Goal: Task Accomplishment & Management: Complete application form

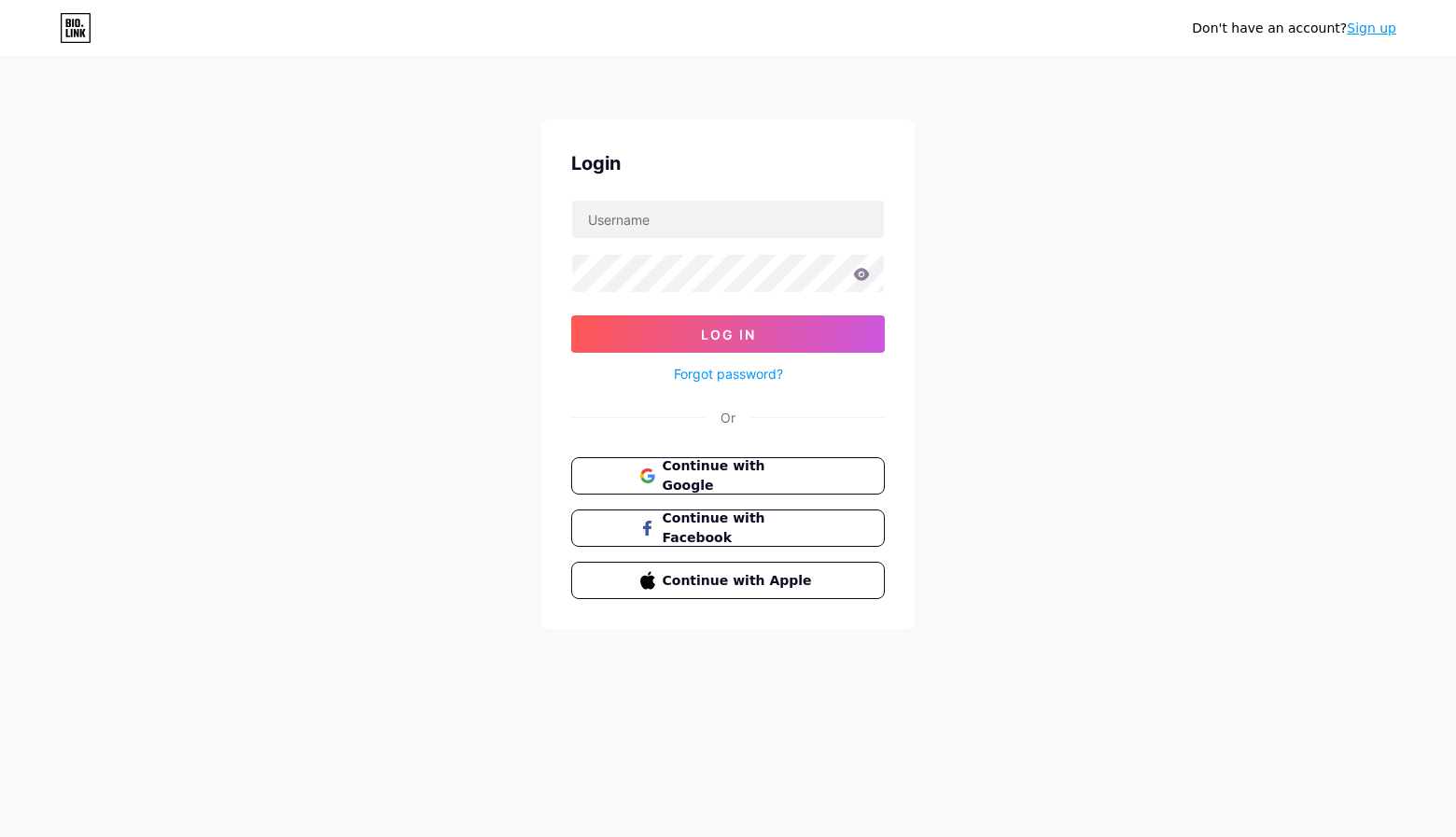
click at [53, 191] on div "Don't have an account? Sign up Login Log In Forgot password? Or Continue with G…" at bounding box center [728, 344] width 1456 height 689
click at [712, 482] on span "Continue with Google" at bounding box center [738, 476] width 156 height 40
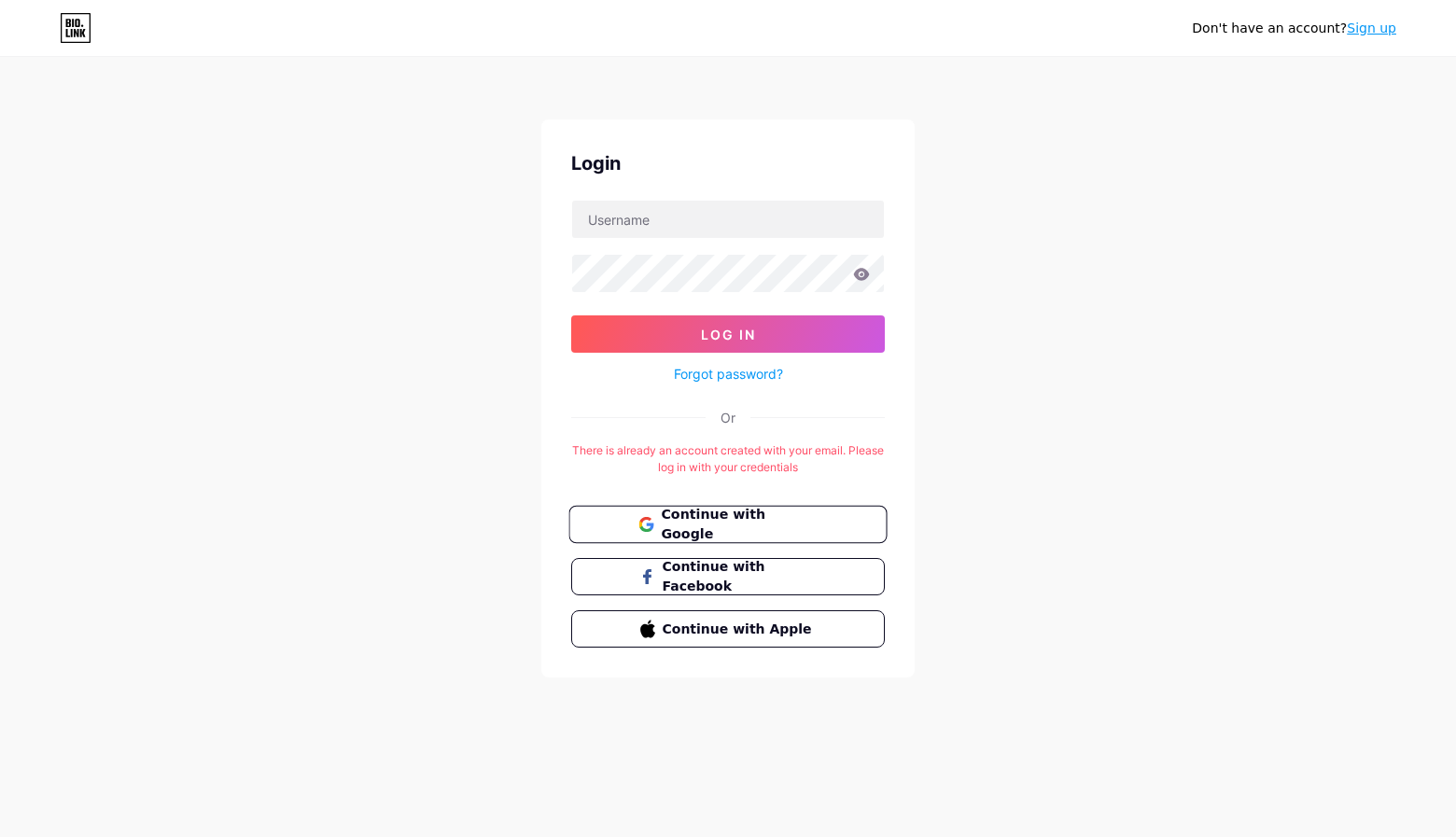
click at [750, 520] on span "Continue with Google" at bounding box center [738, 524] width 156 height 40
click at [728, 224] on input "text" at bounding box center [728, 219] width 312 height 37
click at [1385, 29] on link "Sign up" at bounding box center [1372, 27] width 49 height 15
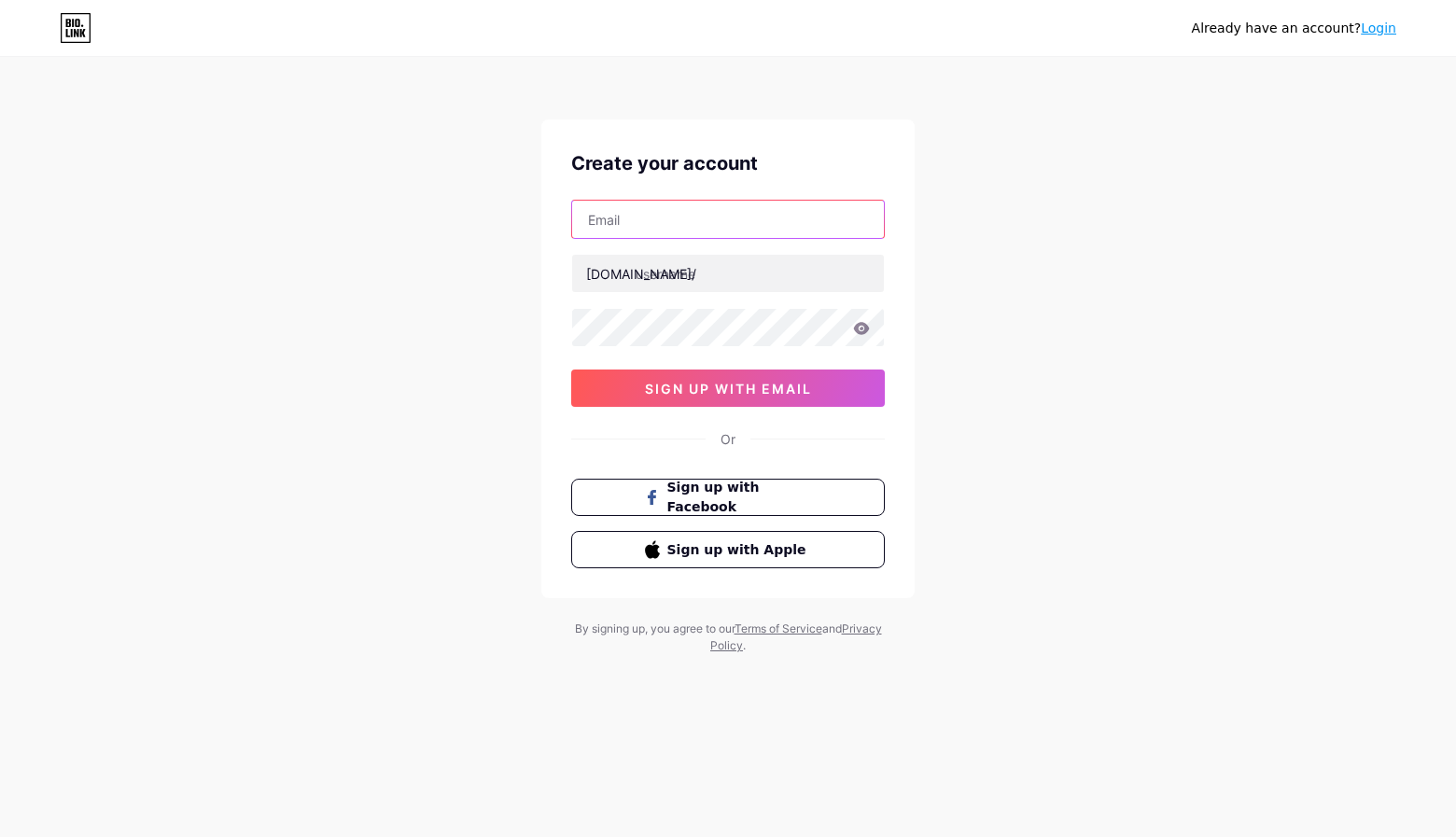
click at [681, 221] on input "text" at bounding box center [728, 219] width 312 height 37
click at [1284, 100] on div "Already have an account? Login Create your account bio.link/ 0cAFcWeA6lJwuxJcar…" at bounding box center [728, 356] width 1456 height 713
click at [1005, 450] on div "Already have an account? Login Create your account bio.link/ 0cAFcWeA6lJwuxJcar…" at bounding box center [728, 356] width 1456 height 713
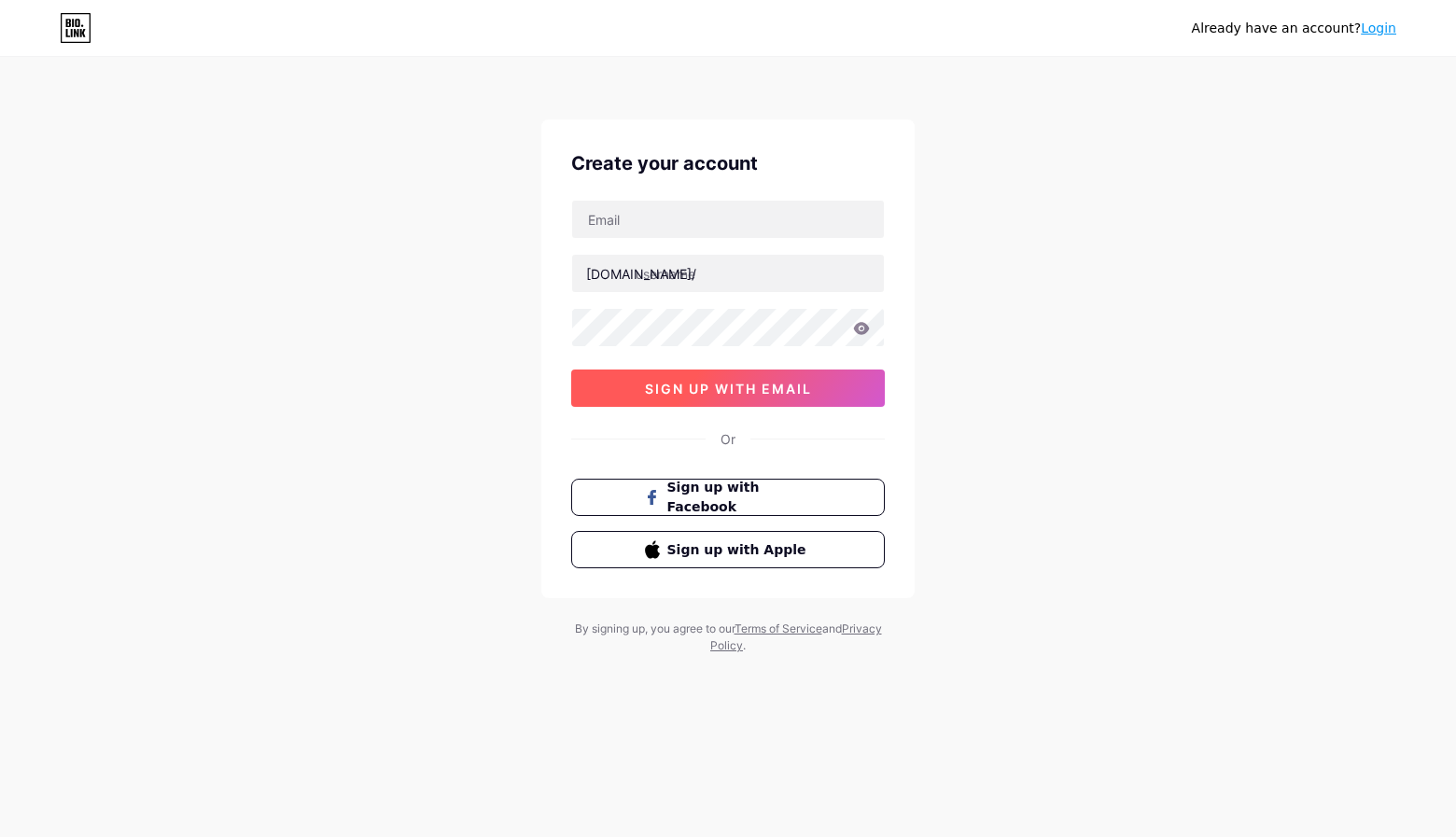
click at [758, 392] on span "sign up with email" at bounding box center [728, 389] width 167 height 16
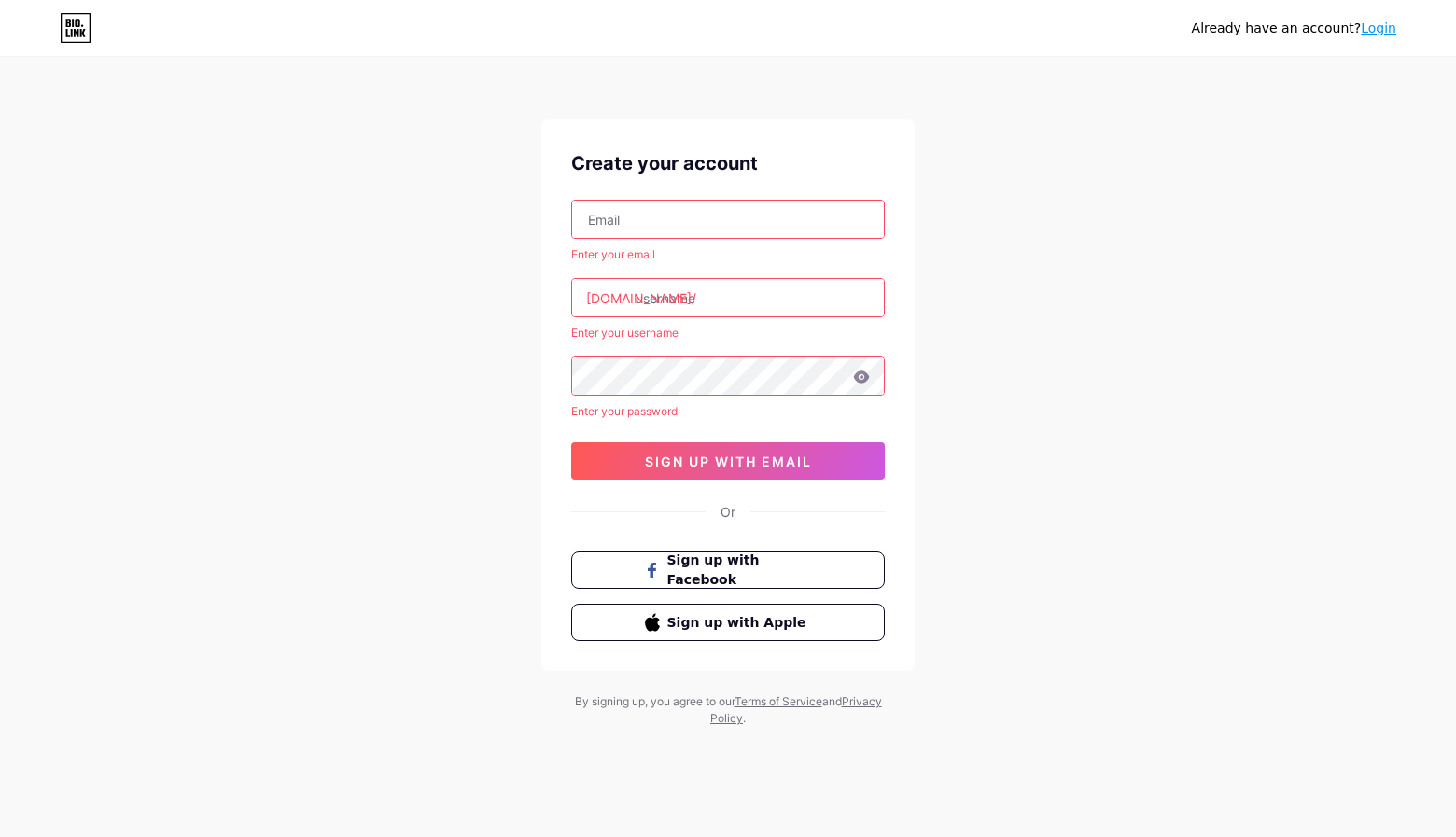
click at [89, 14] on icon at bounding box center [76, 27] width 28 height 28
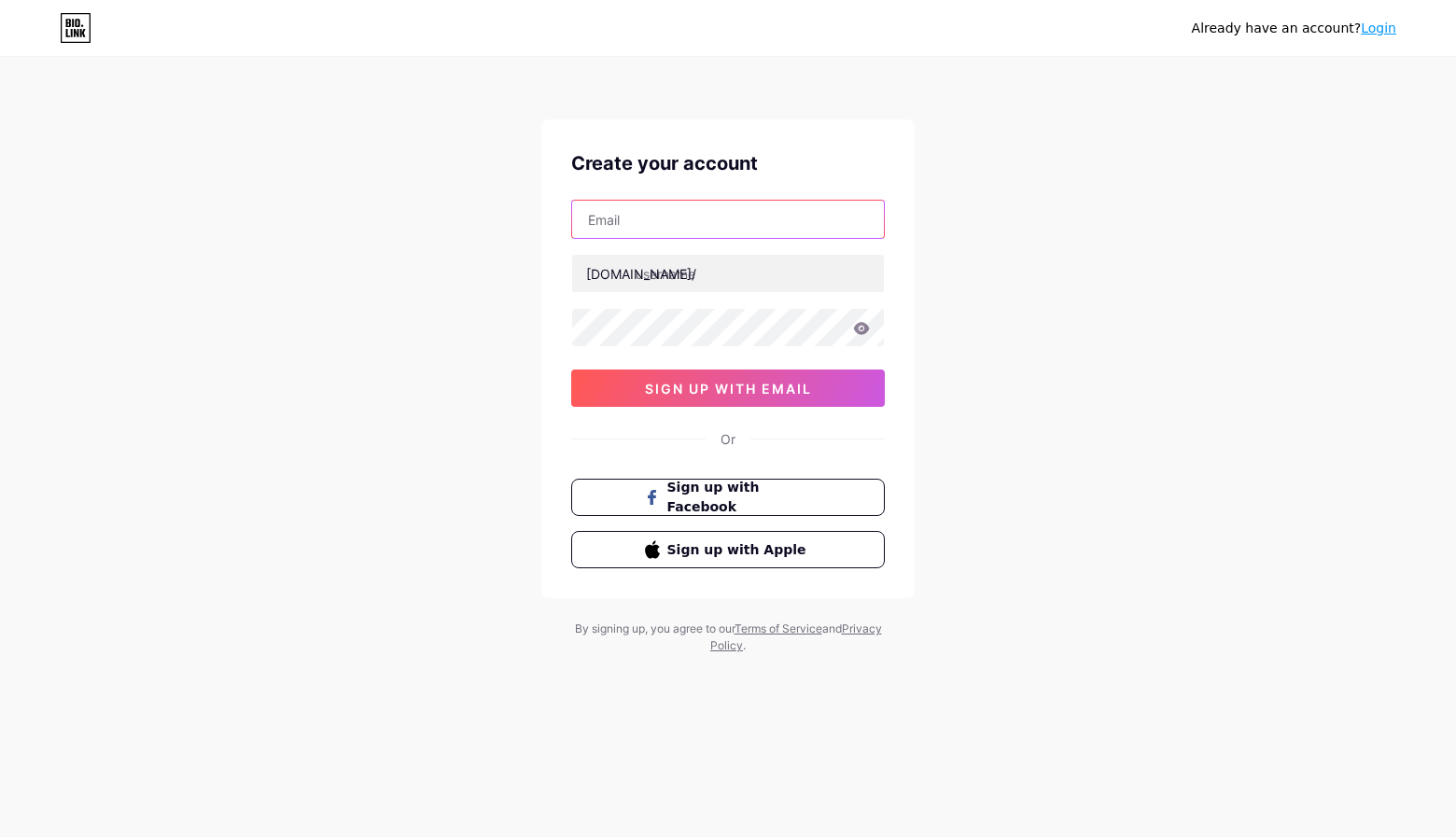
click at [620, 223] on input "text" at bounding box center [728, 219] width 312 height 37
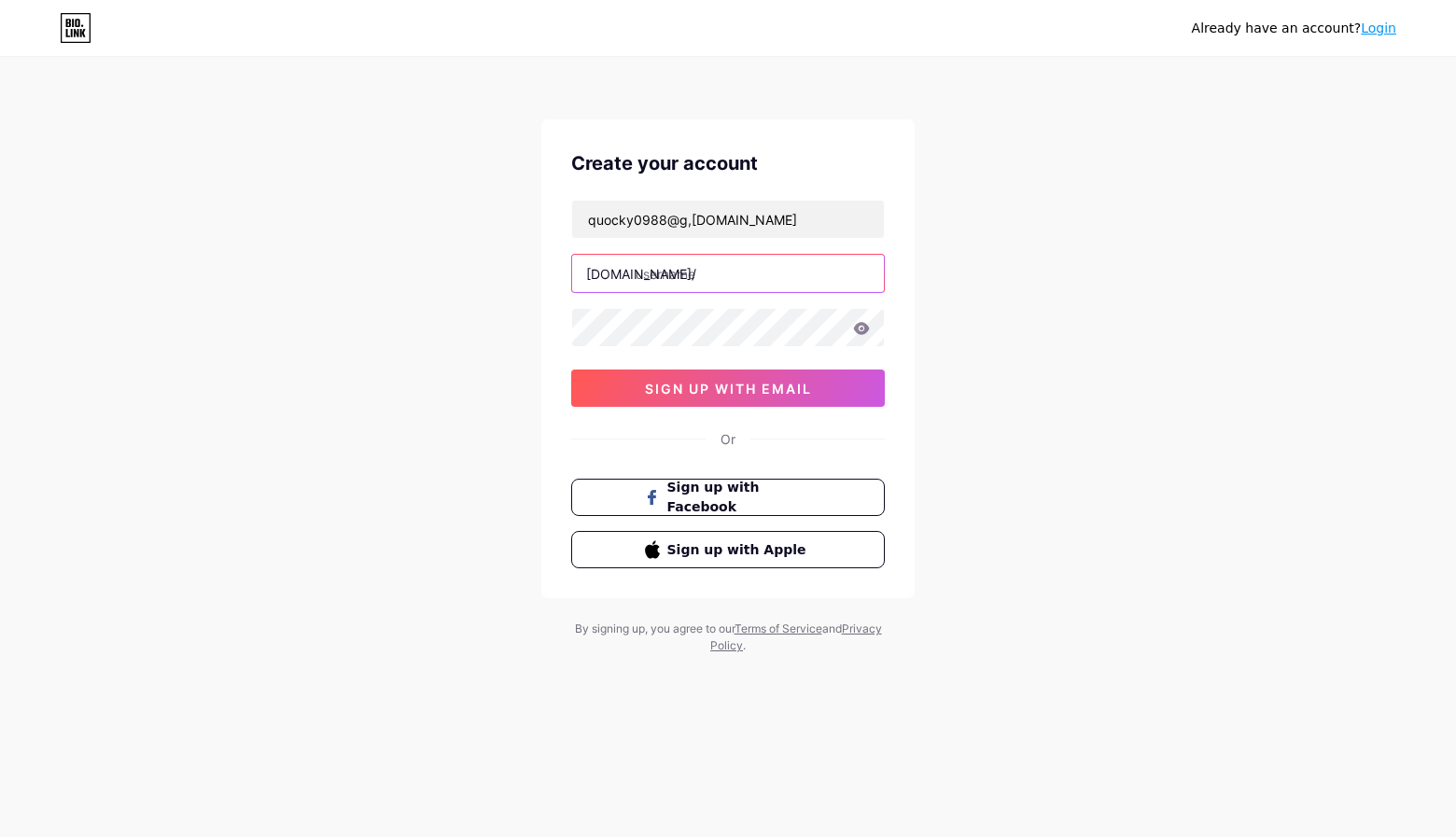
click at [699, 270] on input "text" at bounding box center [728, 274] width 312 height 37
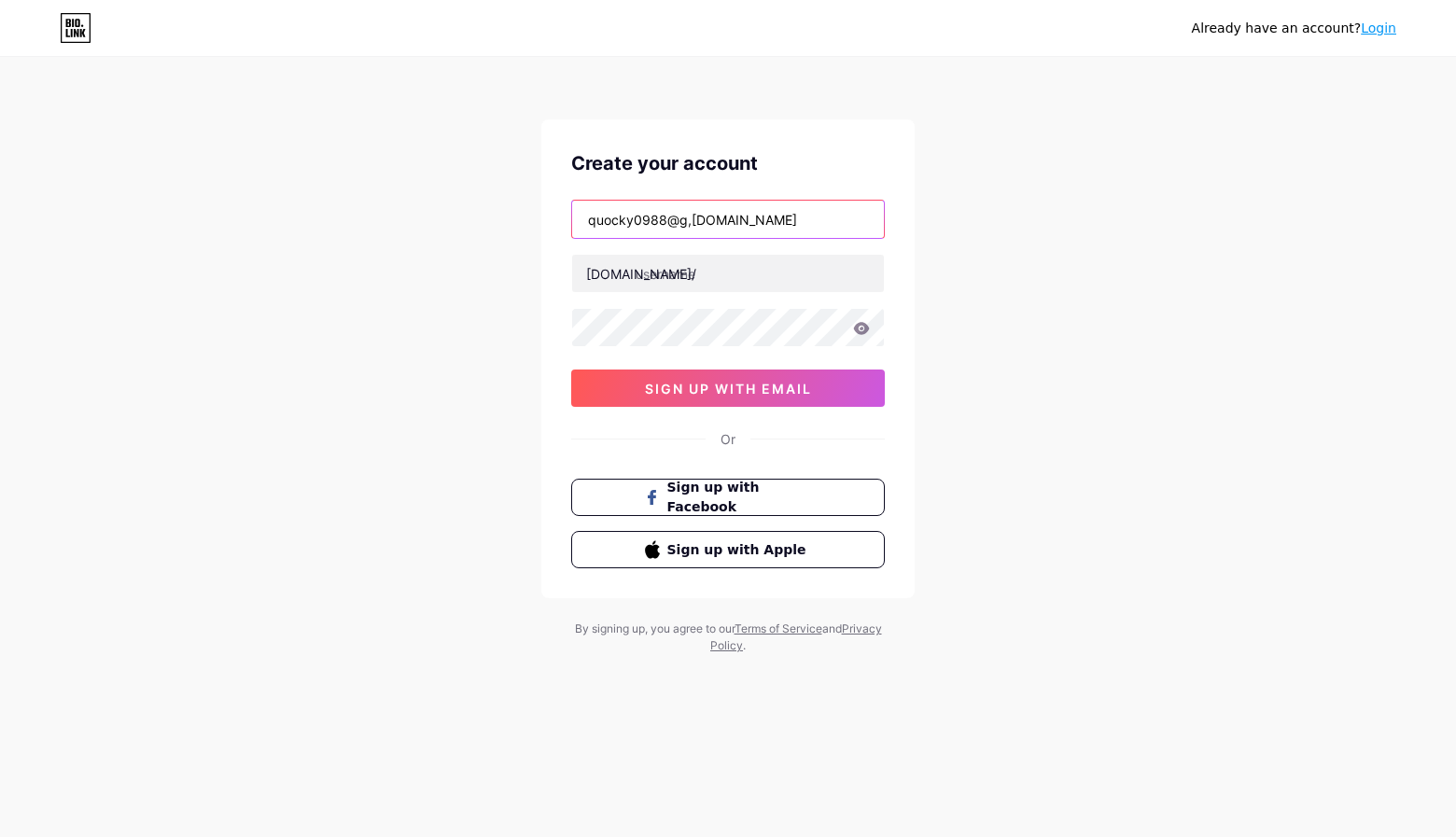
click at [691, 223] on input "quocky0988@g,[DOMAIN_NAME]" at bounding box center [728, 219] width 312 height 37
type input "[EMAIL_ADDRESS][DOMAIN_NAME]"
click at [728, 273] on input "text" at bounding box center [728, 274] width 312 height 37
type input "d"
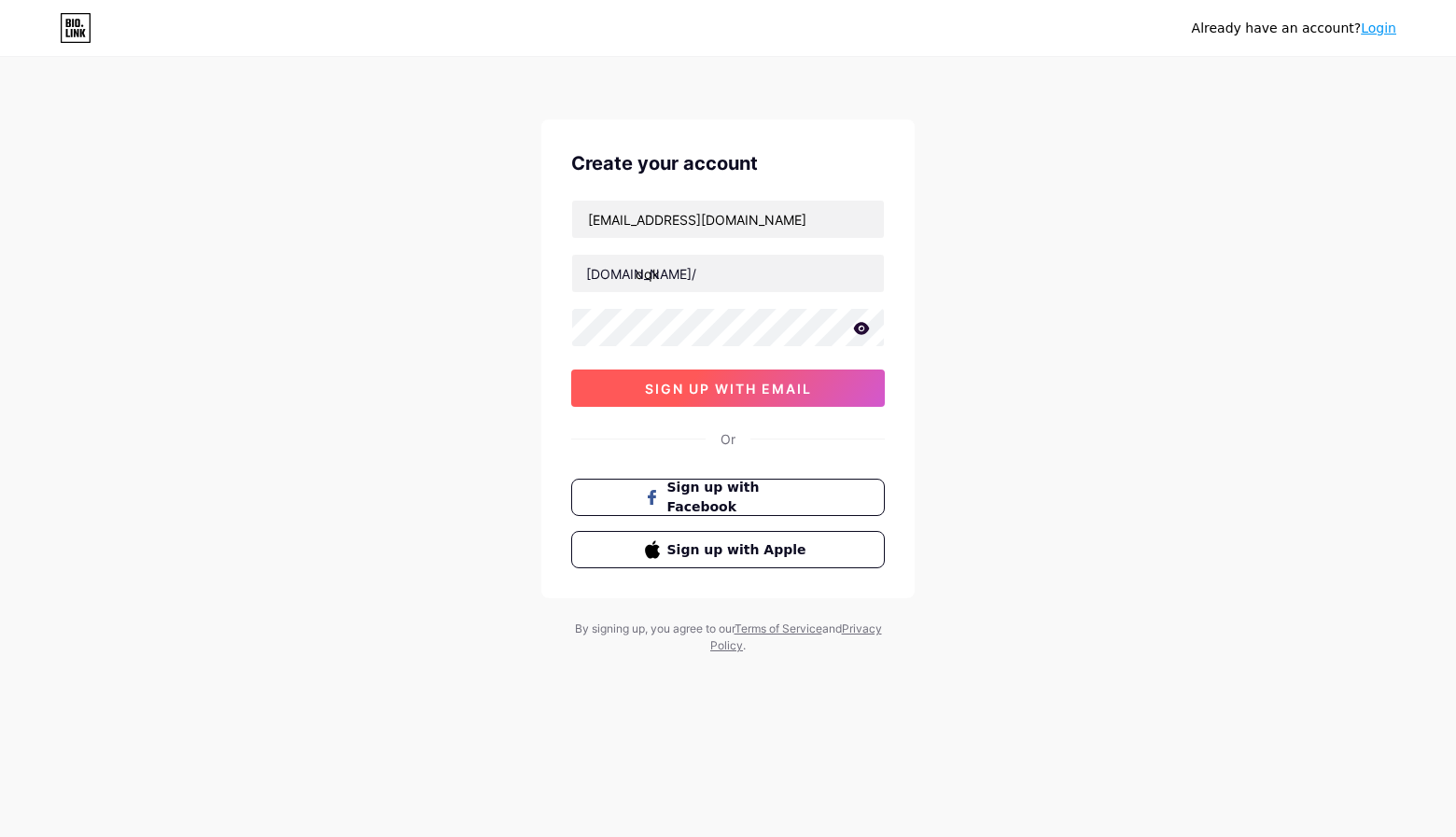
click at [788, 383] on span "sign up with email" at bounding box center [728, 389] width 167 height 16
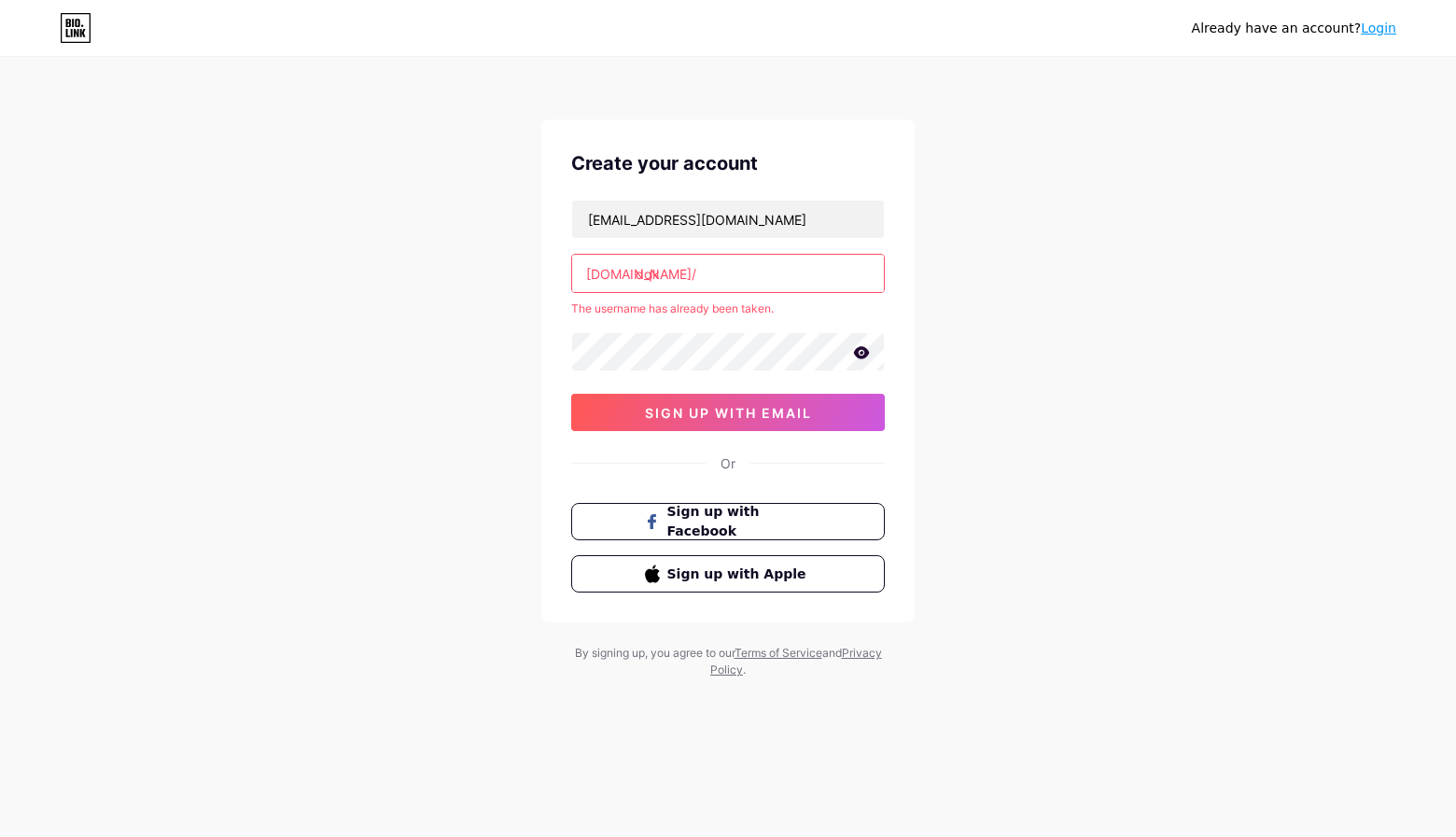
click at [723, 275] on input "dqk" at bounding box center [728, 274] width 312 height 37
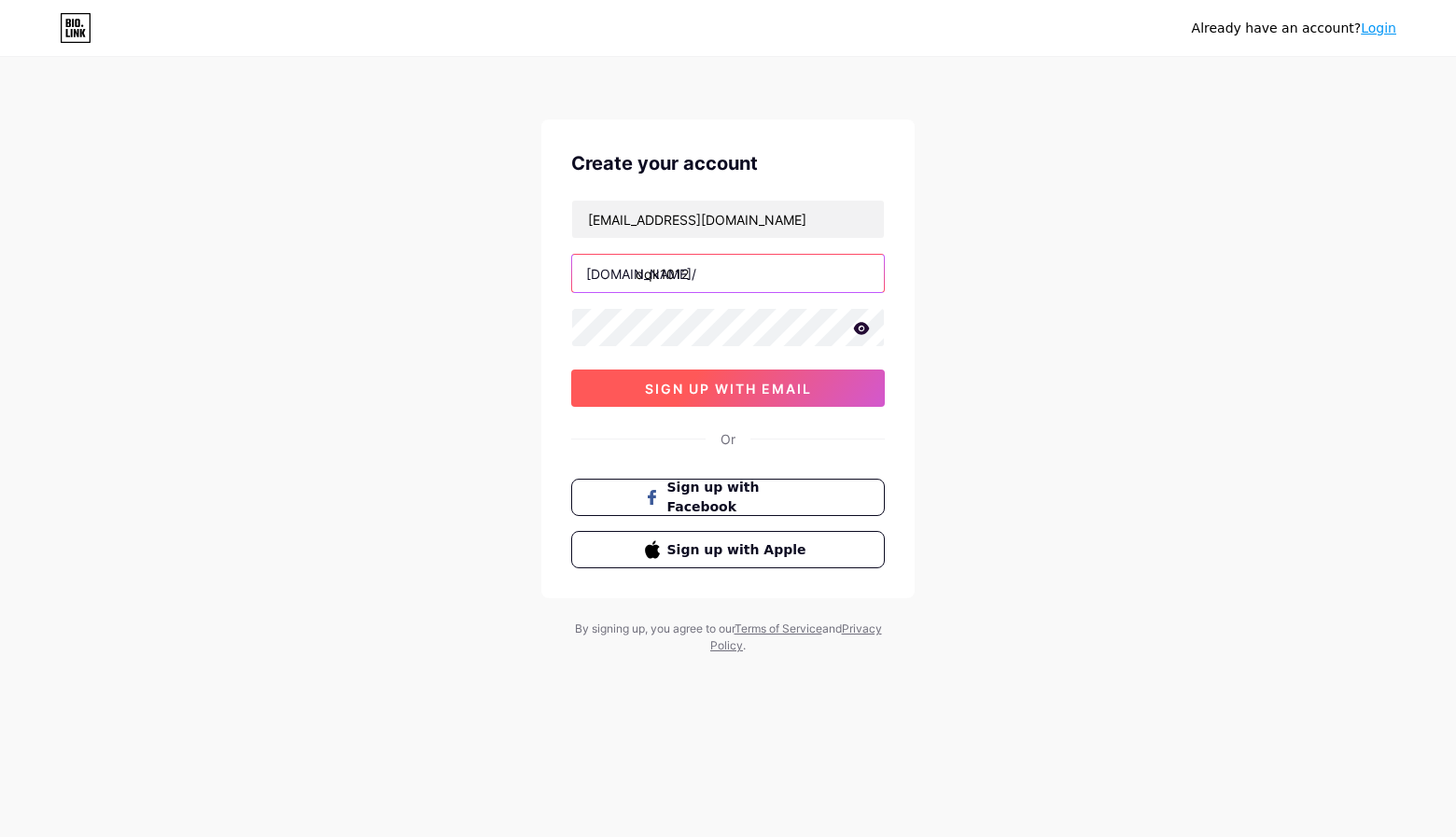
type input "dqk1012"
click at [724, 391] on span "sign up with email" at bounding box center [728, 389] width 167 height 16
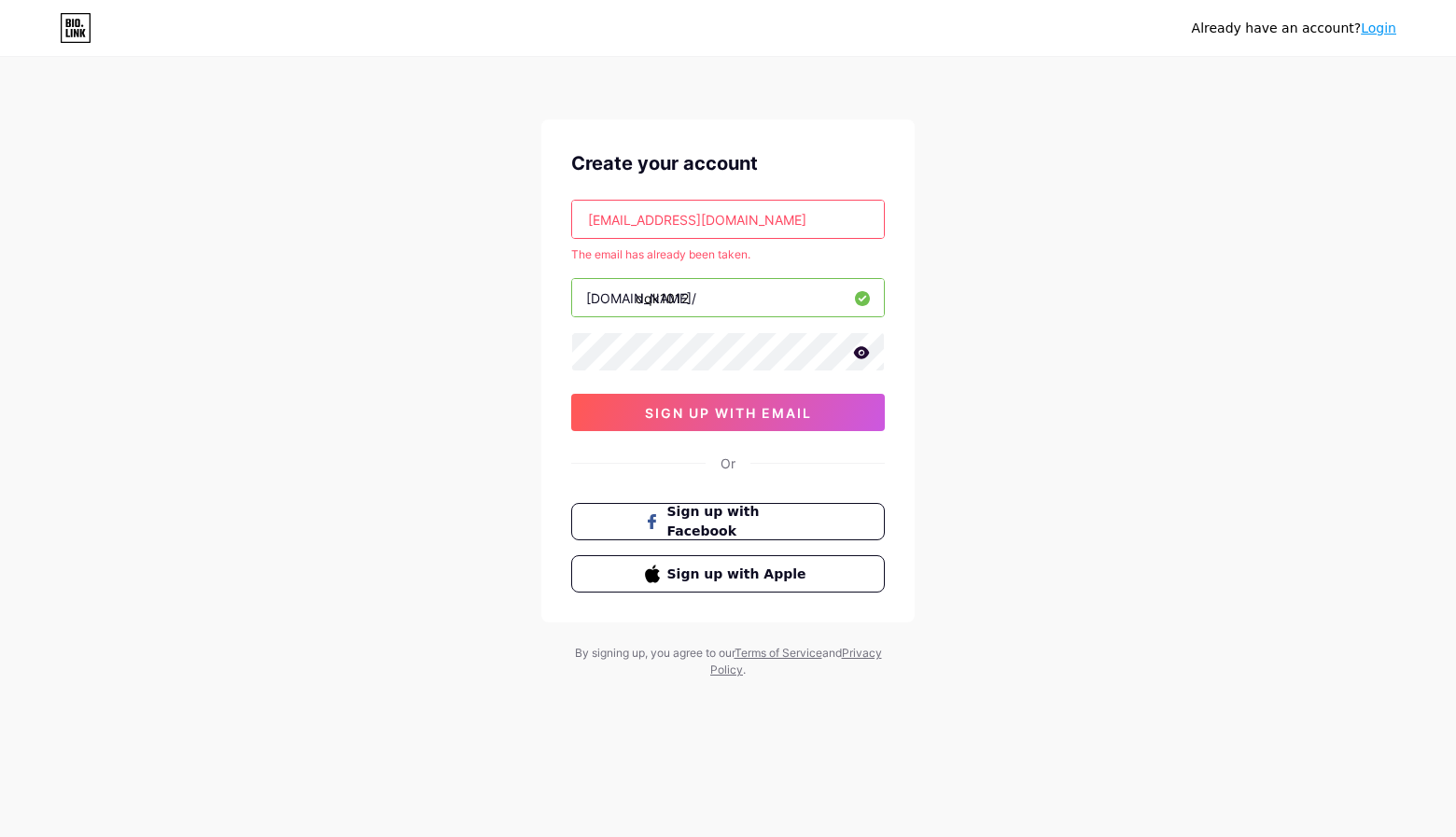
click at [779, 219] on input "[EMAIL_ADDRESS][DOMAIN_NAME]" at bounding box center [728, 219] width 312 height 37
click at [759, 220] on input "[EMAIL_ADDRESS][DOMAIN_NAME]" at bounding box center [728, 219] width 312 height 37
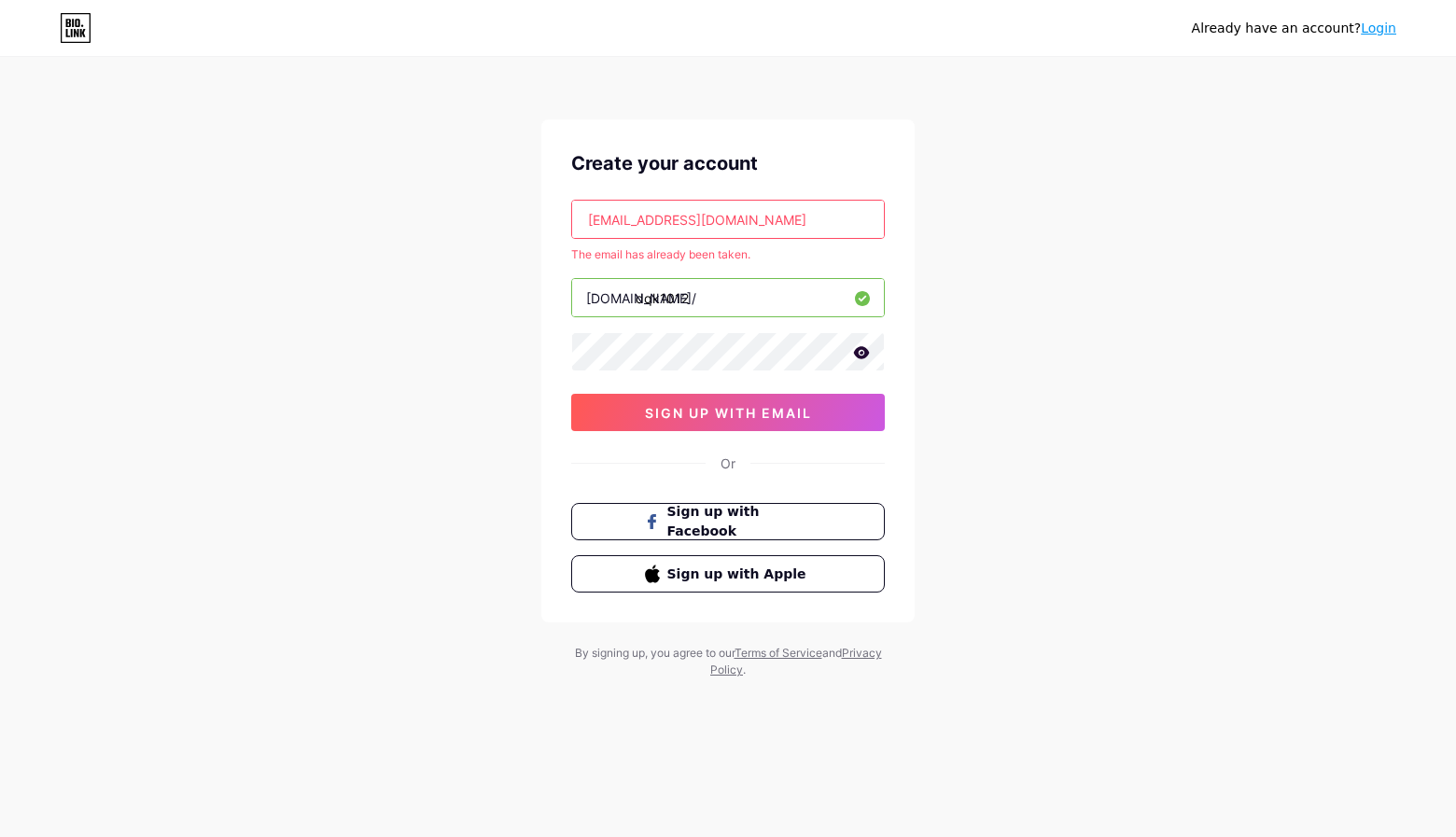
click at [759, 220] on input "[EMAIL_ADDRESS][DOMAIN_NAME]" at bounding box center [728, 219] width 312 height 37
click at [737, 218] on input "[EMAIL_ADDRESS][DOMAIN_NAME]" at bounding box center [728, 219] width 312 height 37
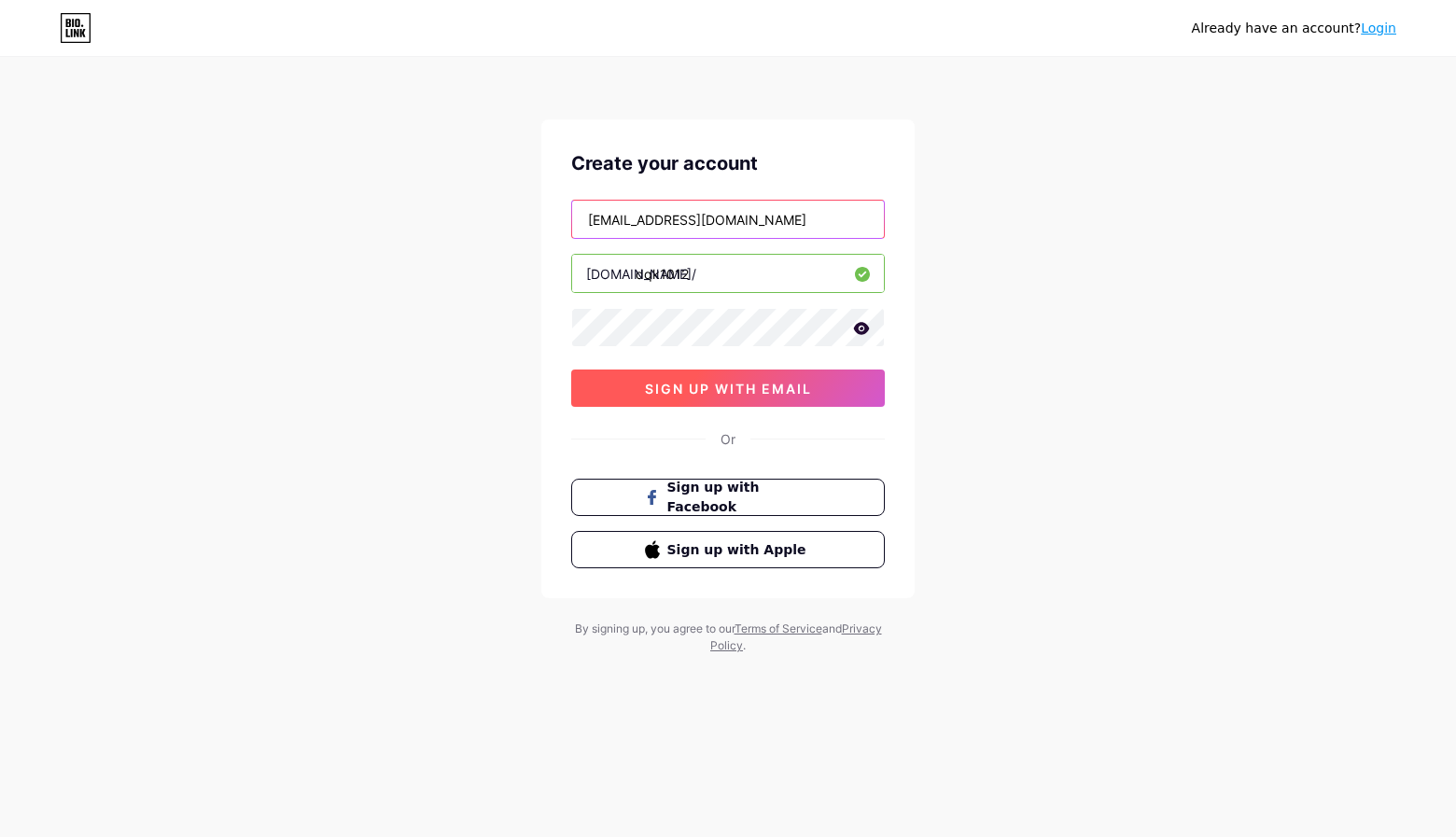
type input "[EMAIL_ADDRESS][DOMAIN_NAME]"
click at [757, 392] on span "sign up with email" at bounding box center [728, 389] width 167 height 16
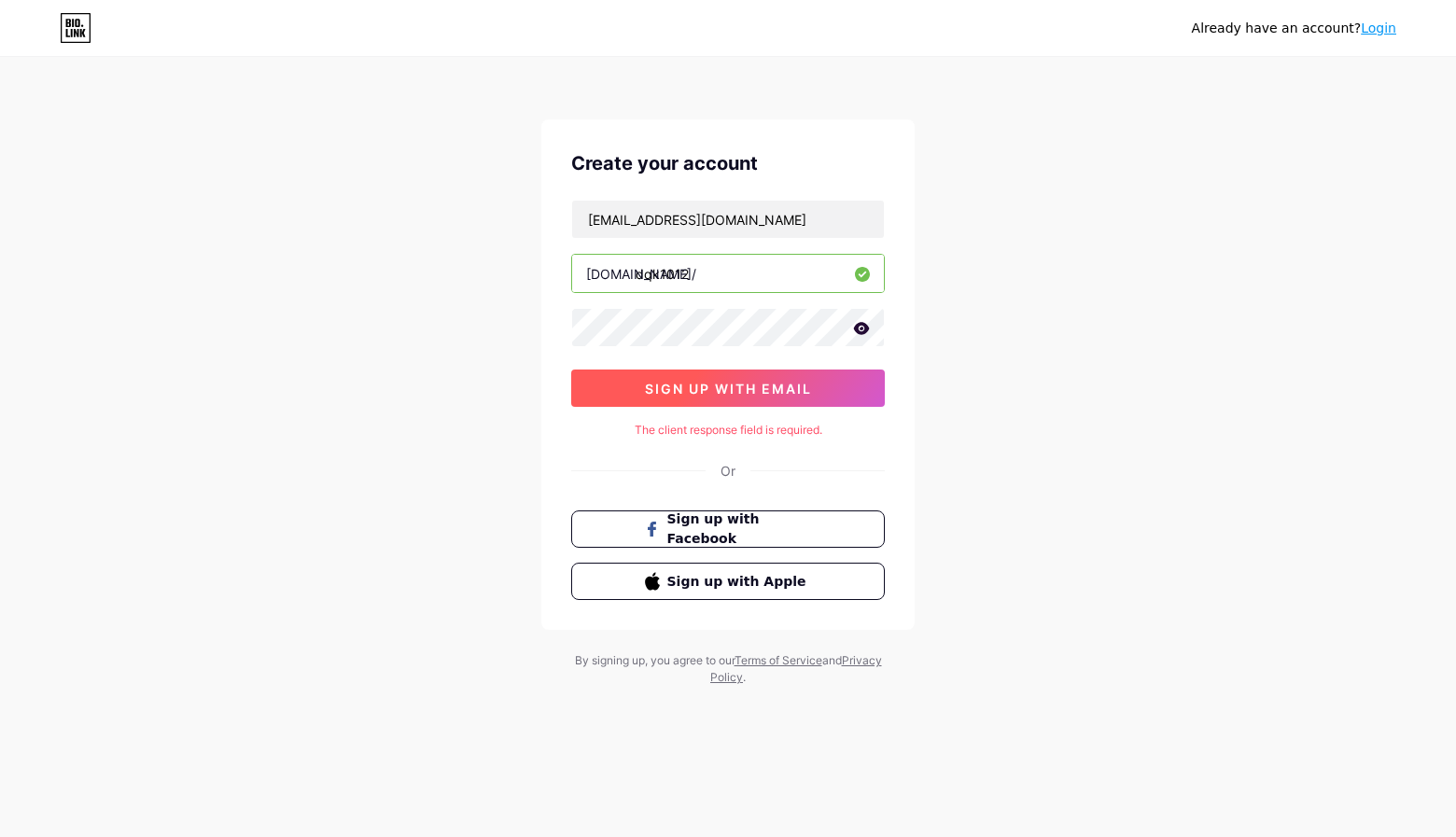
click at [815, 391] on button "sign up with email" at bounding box center [728, 389] width 313 height 37
